Goal: Find specific page/section: Find specific page/section

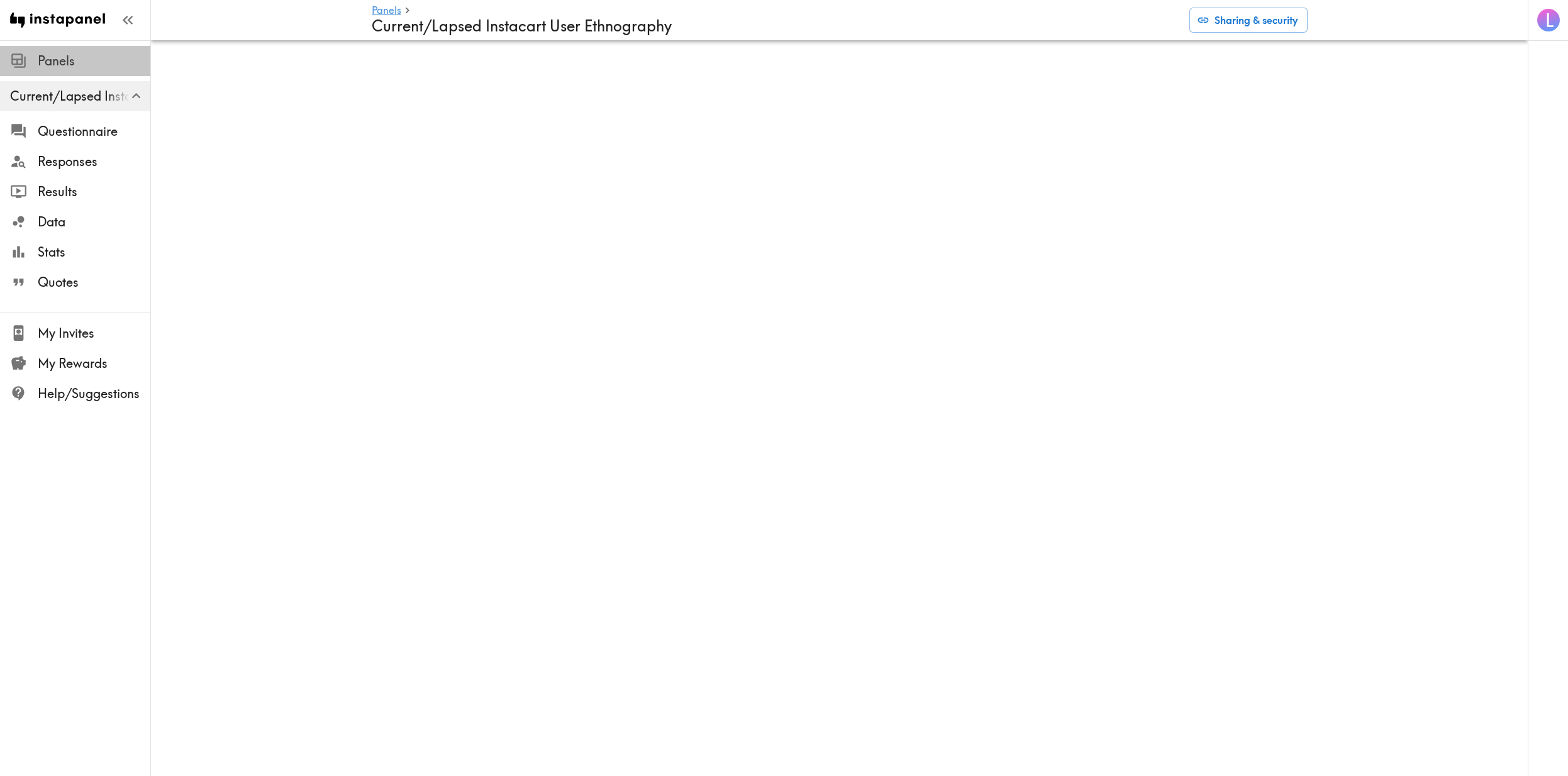
click at [84, 65] on span "Panels" at bounding box center [94, 60] width 112 height 18
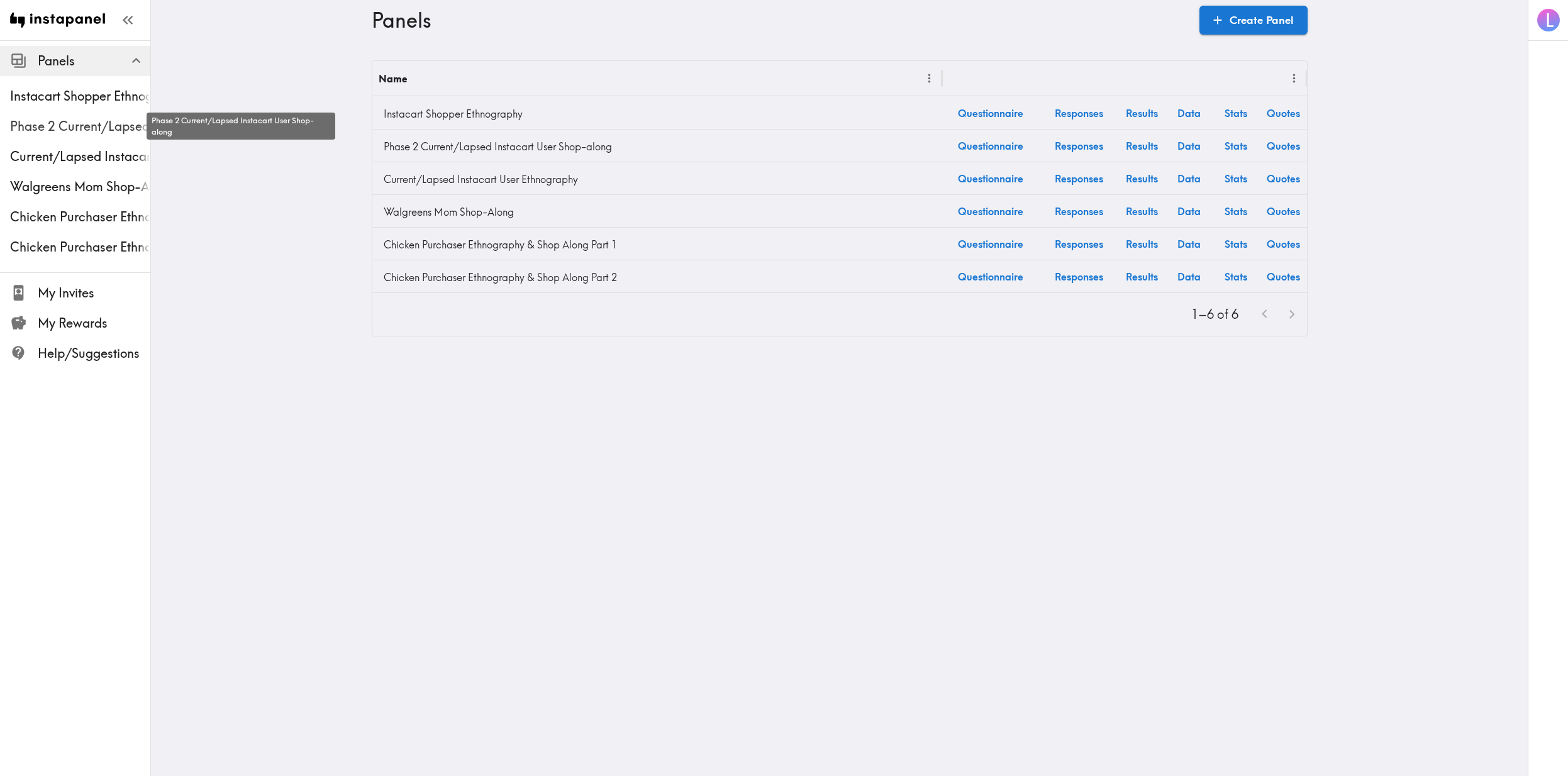
click at [85, 127] on span "Phase 2 Current/Lapsed Instacart User Shop-along" at bounding box center [80, 126] width 140 height 18
